Goal: Information Seeking & Learning: Learn about a topic

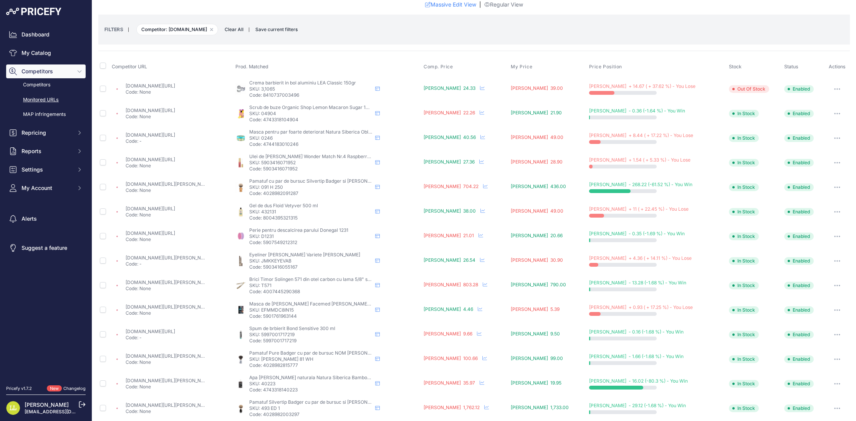
scroll to position [30, 0]
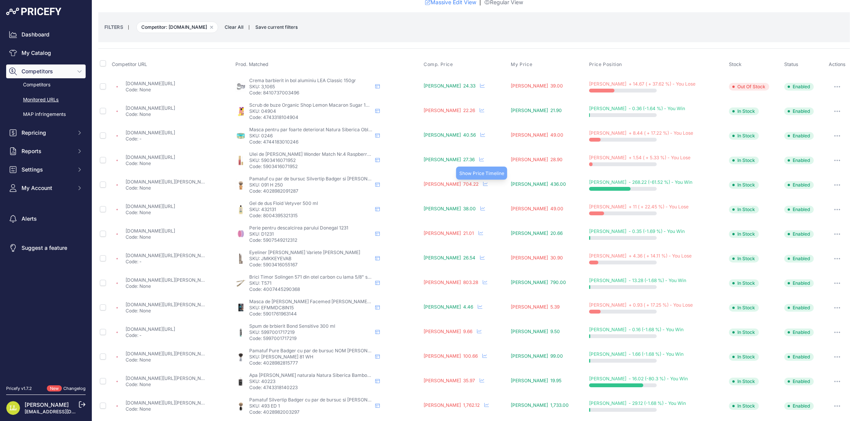
click at [488, 183] on icon at bounding box center [485, 184] width 5 height 5
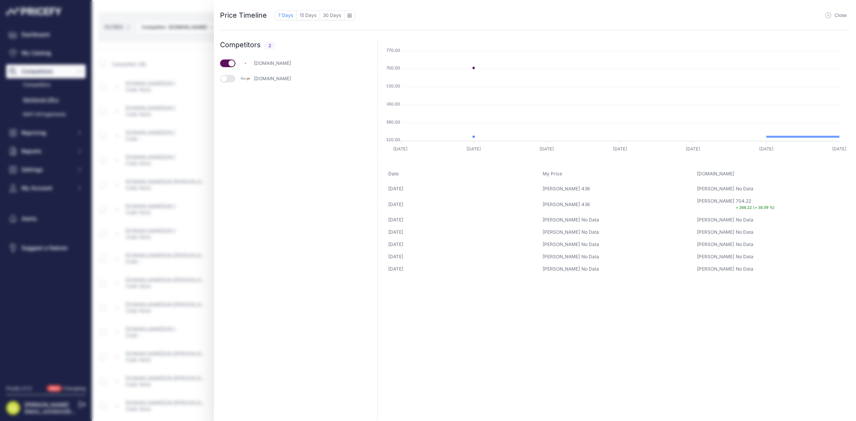
drag, startPoint x: 832, startPoint y: 16, endPoint x: 828, endPoint y: 17, distance: 4.7
click at [832, 16] on button "Close" at bounding box center [835, 15] width 21 height 6
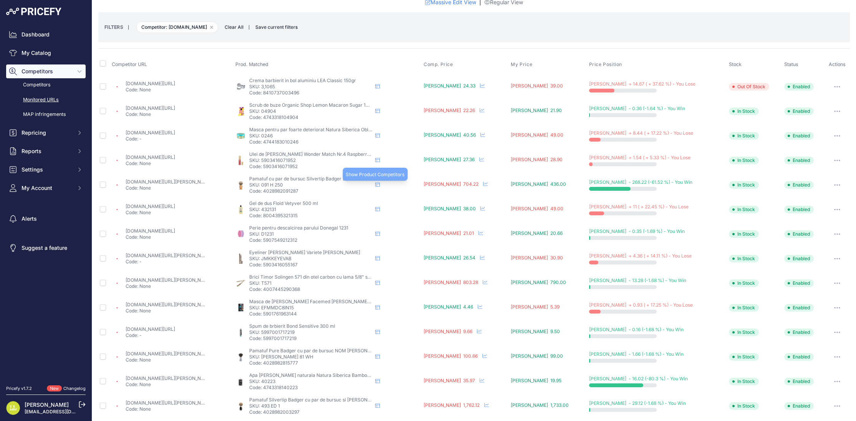
click at [380, 185] on icon at bounding box center [377, 184] width 5 height 5
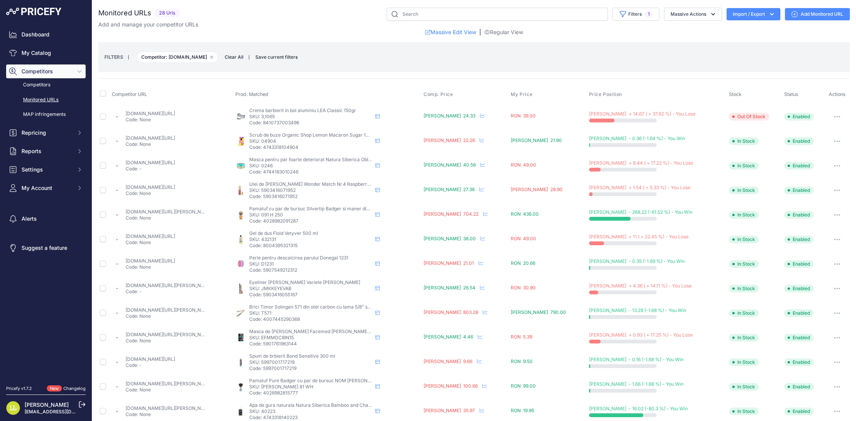
click at [162, 212] on link "emag.ro/pamatuf-cu-par-de-bursuc-silvertip-badger-si-maner-din-lemn-de-fag-mueh…" at bounding box center [188, 212] width 124 height 6
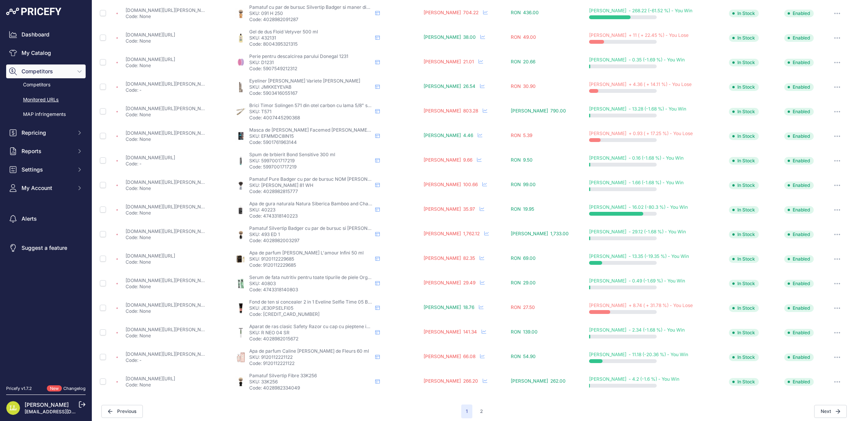
scroll to position [206, 0]
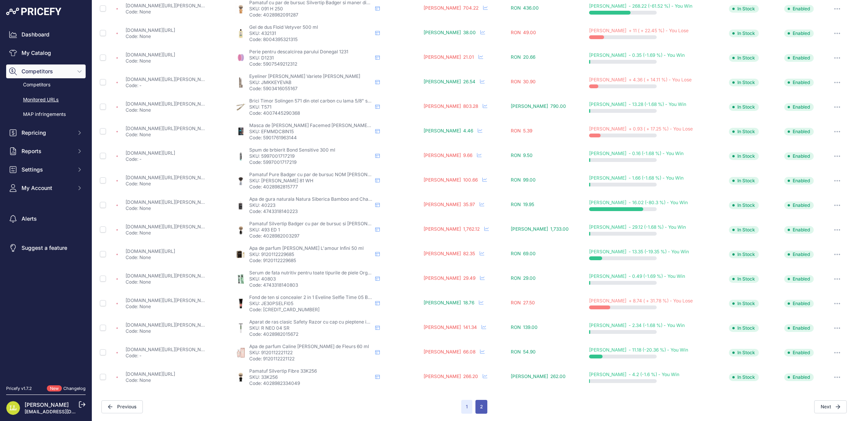
click at [483, 405] on button "2" at bounding box center [481, 407] width 12 height 14
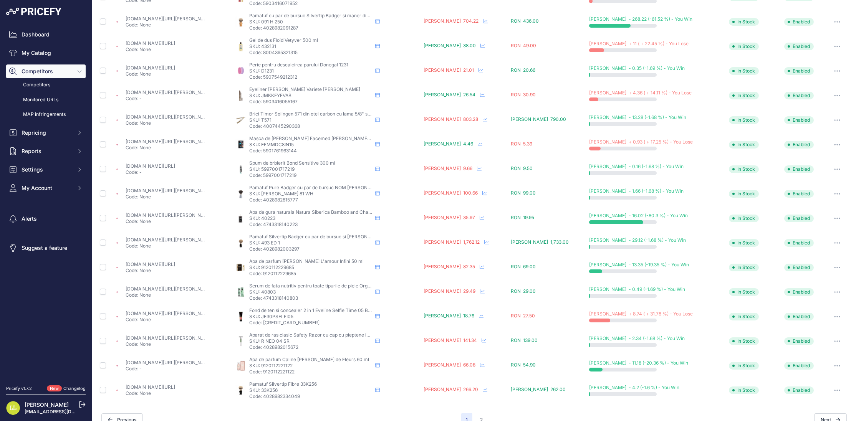
scroll to position [219, 0]
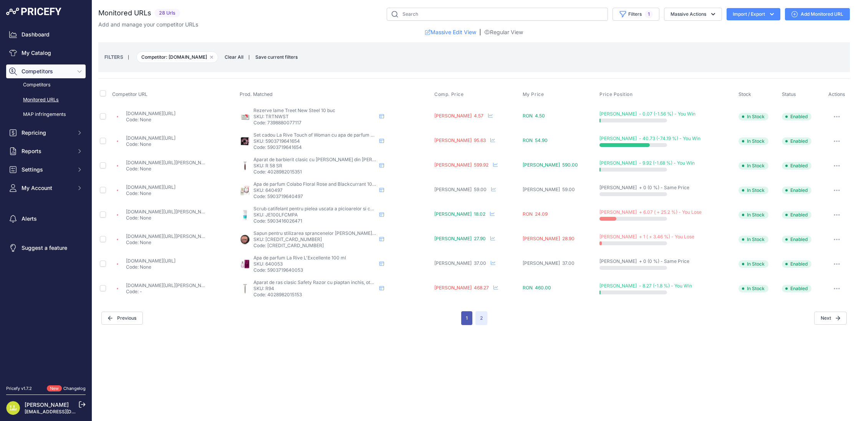
click at [464, 319] on button "1" at bounding box center [466, 318] width 11 height 14
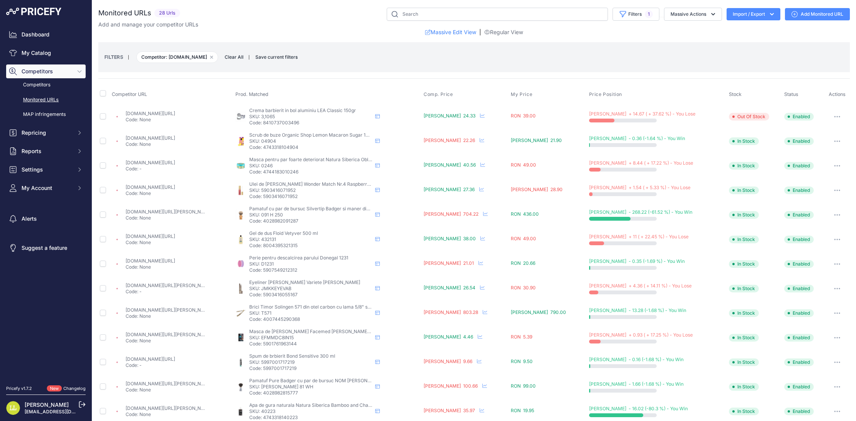
click at [177, 285] on link "emag.ro/eyeliner-eveline-variete-brown-jmkkeyevab/pd/drtlntybm/?prirule_jdsnikf…" at bounding box center [169, 286] width 87 height 6
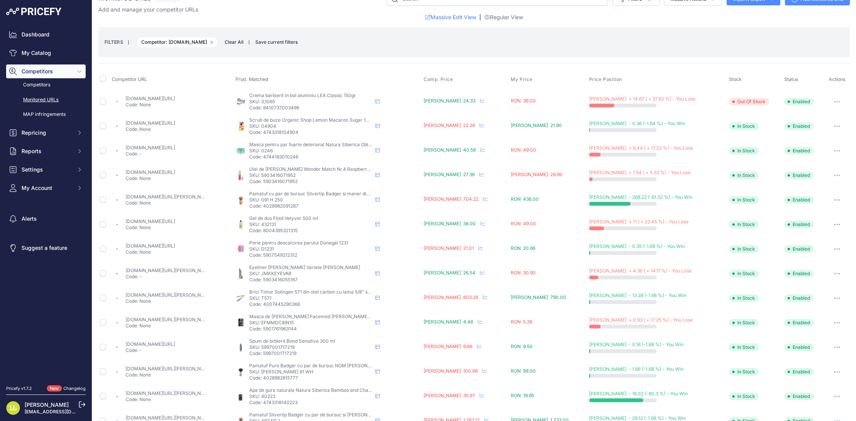
scroll to position [206, 0]
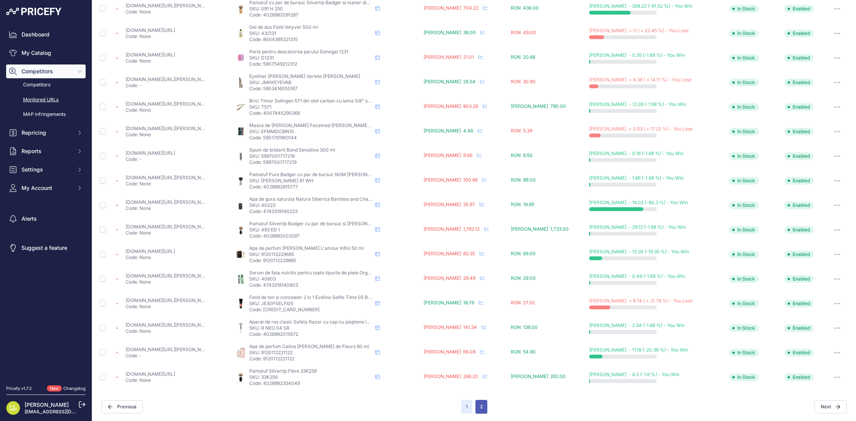
click at [480, 405] on button "2" at bounding box center [481, 407] width 12 height 14
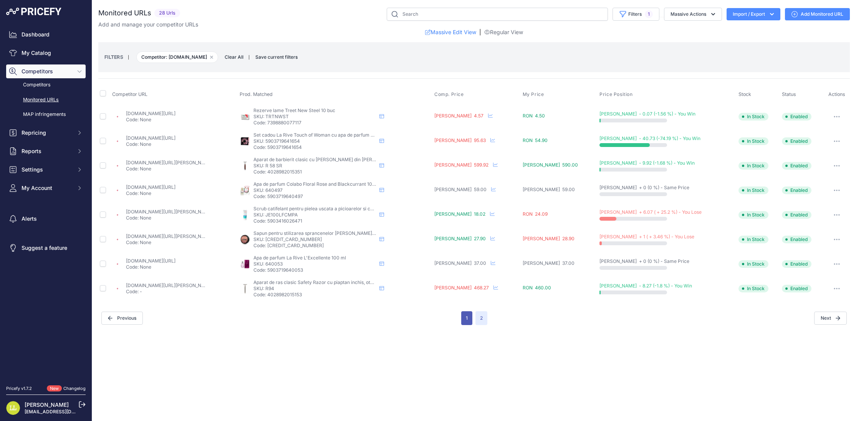
click at [467, 317] on button "1" at bounding box center [466, 318] width 11 height 14
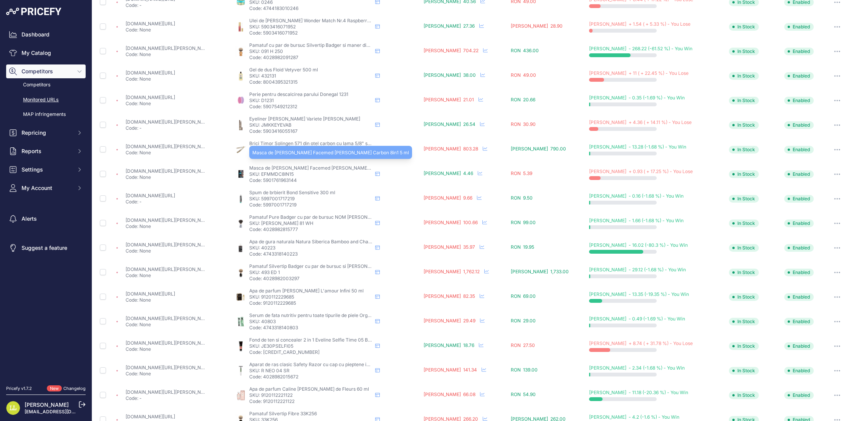
scroll to position [167, 0]
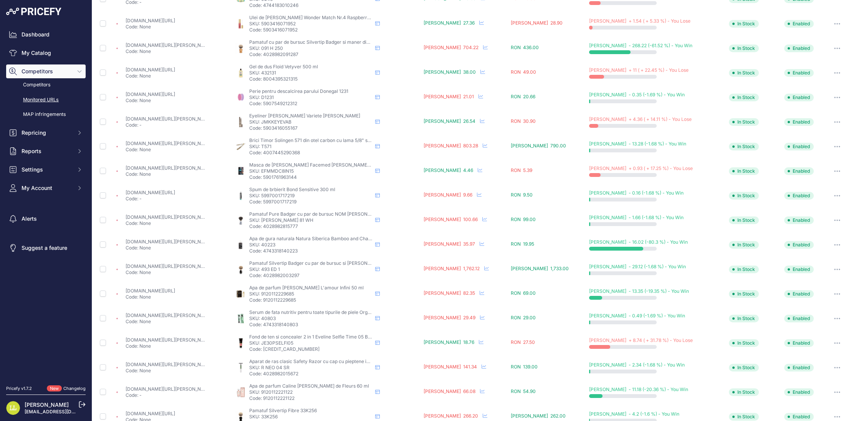
click at [143, 267] on link "emag.ro/pamatuf-silvertip-badger-cu-par-de-bursuc-si-maner-din-fibra-de-carbon-…" at bounding box center [188, 266] width 124 height 6
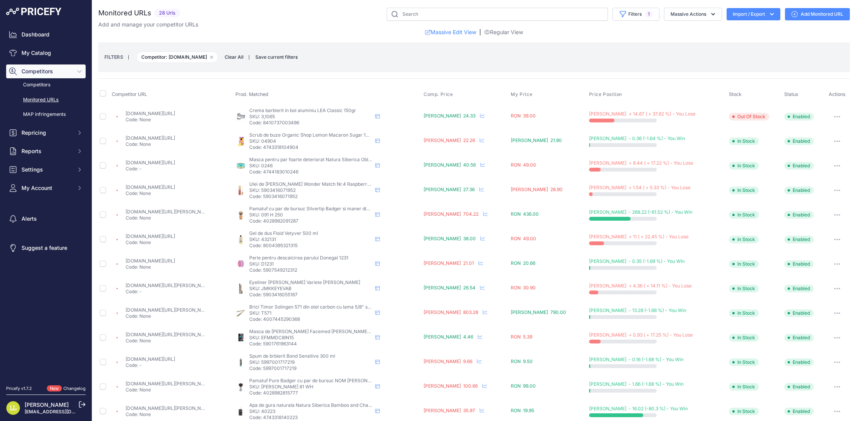
scroll to position [2, 0]
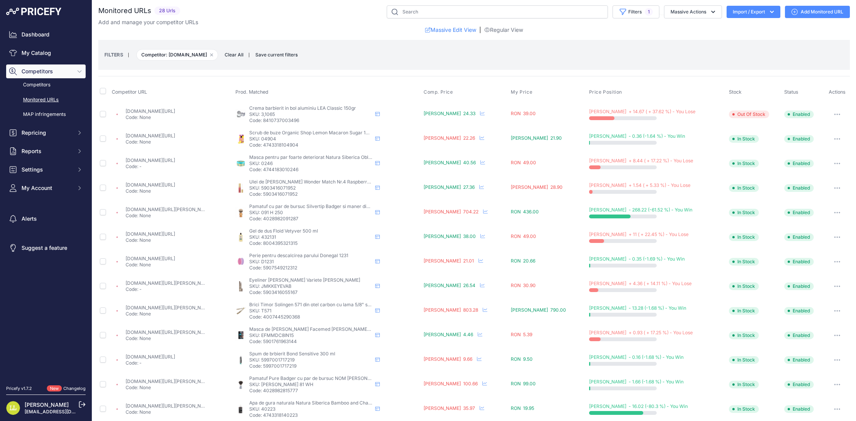
click at [169, 56] on span "Competitor: emag.ro Remove filter option" at bounding box center [177, 55] width 82 height 12
click at [45, 86] on link "Competitors" at bounding box center [45, 84] width 79 height 13
